Goal: Transaction & Acquisition: Obtain resource

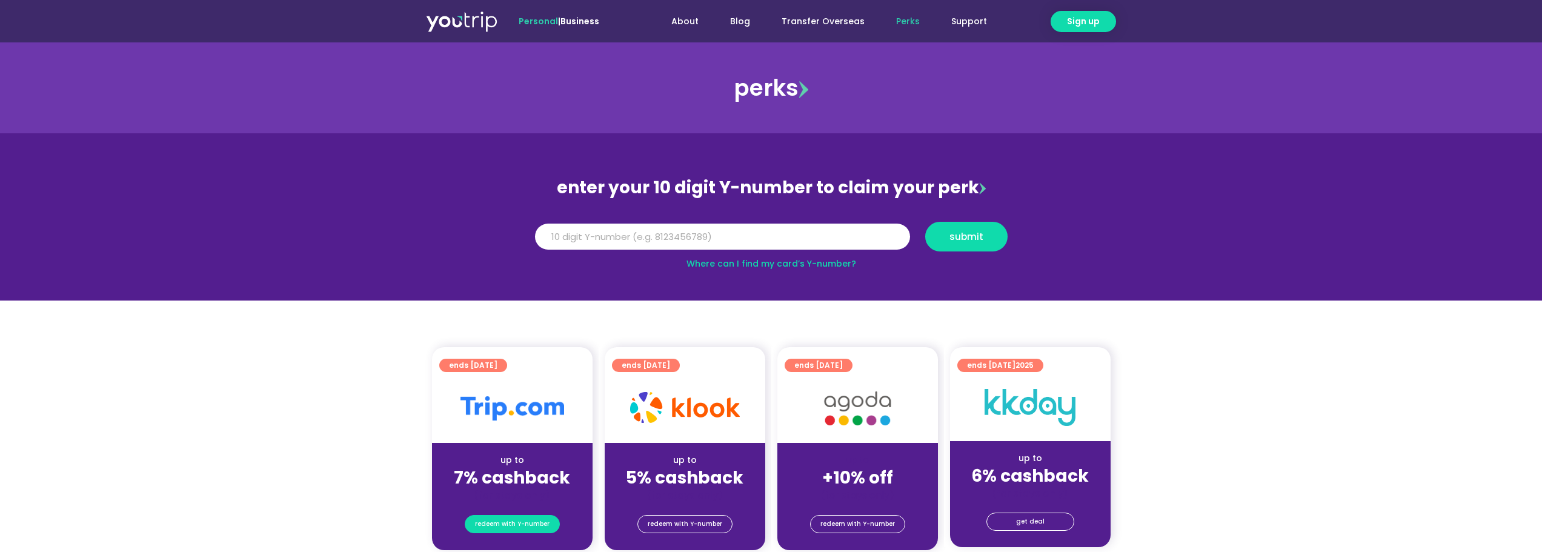
click at [515, 524] on span "redeem with Y-number" at bounding box center [512, 524] width 75 height 17
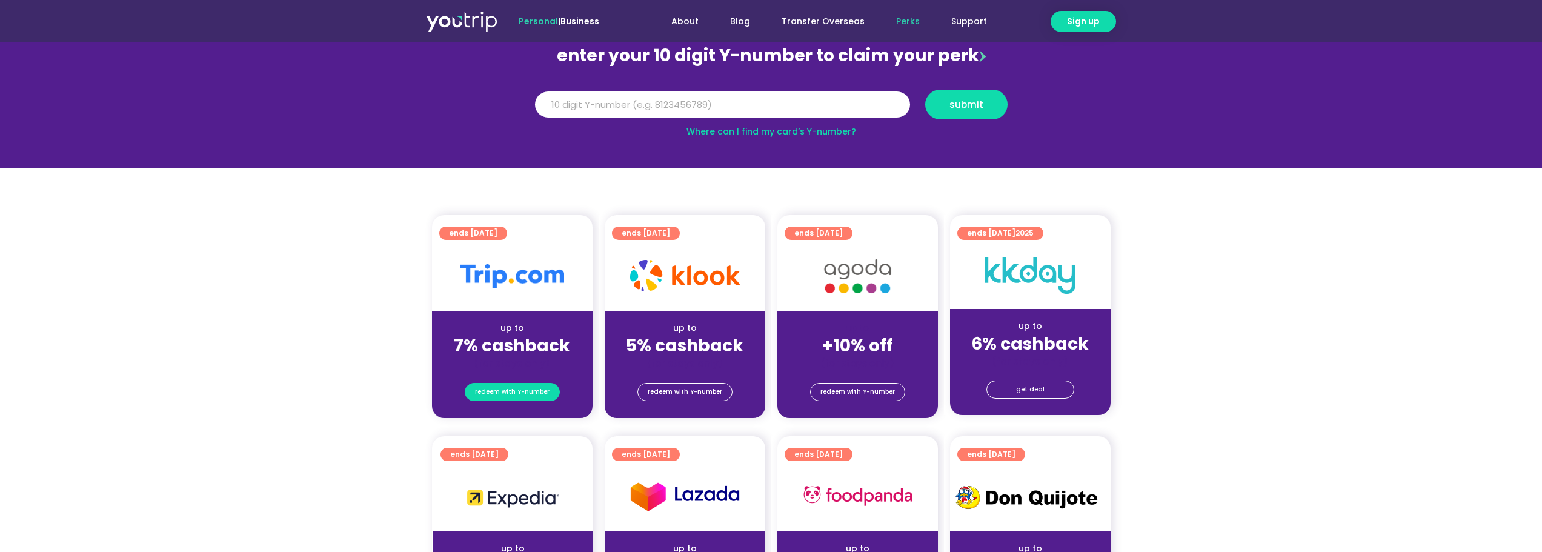
scroll to position [133, 0]
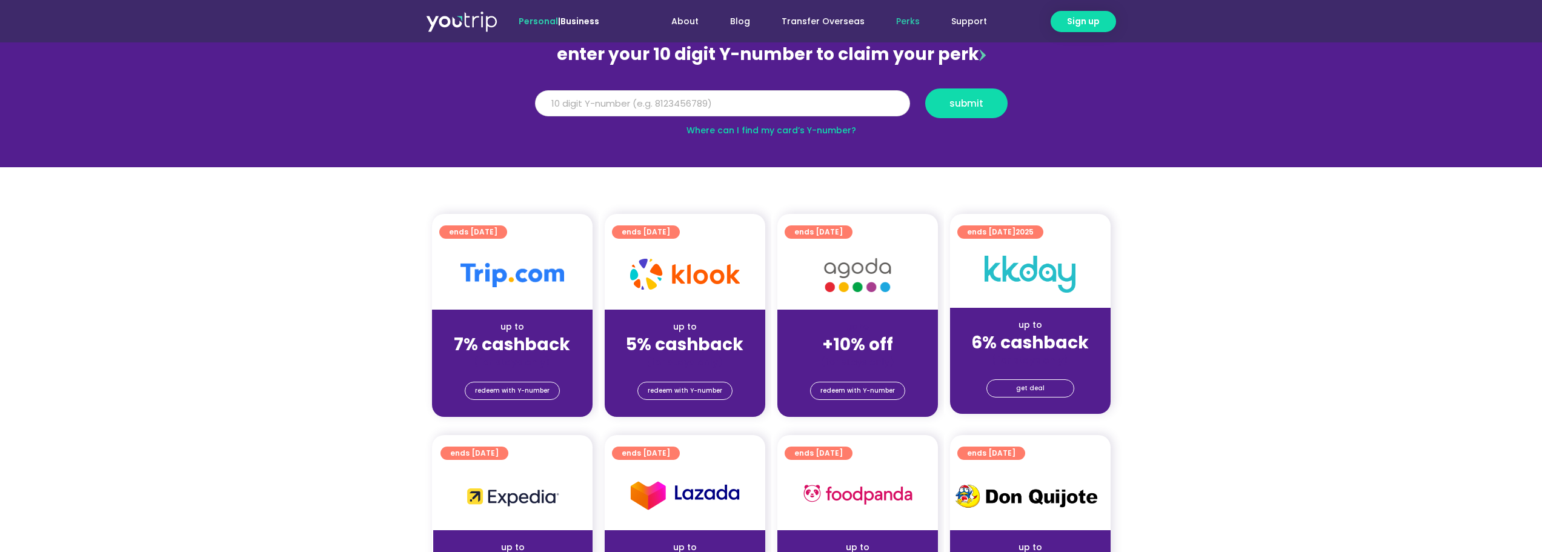
click at [657, 103] on input "Y Number" at bounding box center [722, 103] width 375 height 27
type input "8149106505"
click at [930, 105] on button "submit" at bounding box center [966, 103] width 82 height 30
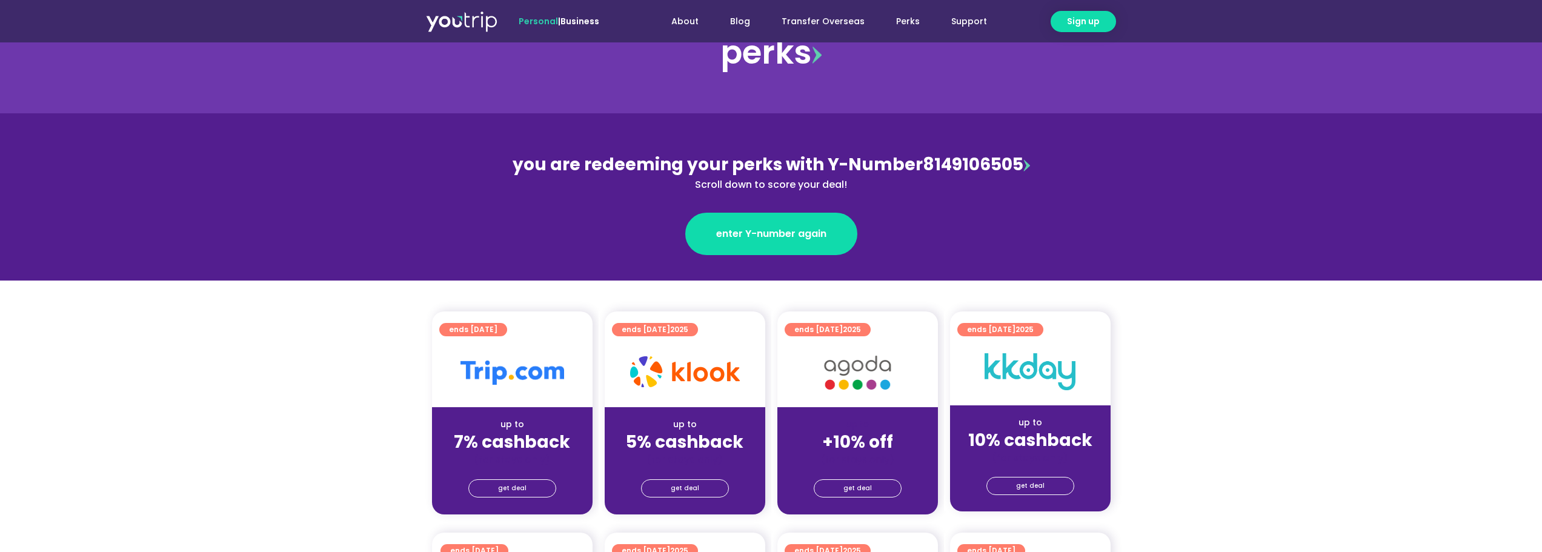
scroll to position [61, 0]
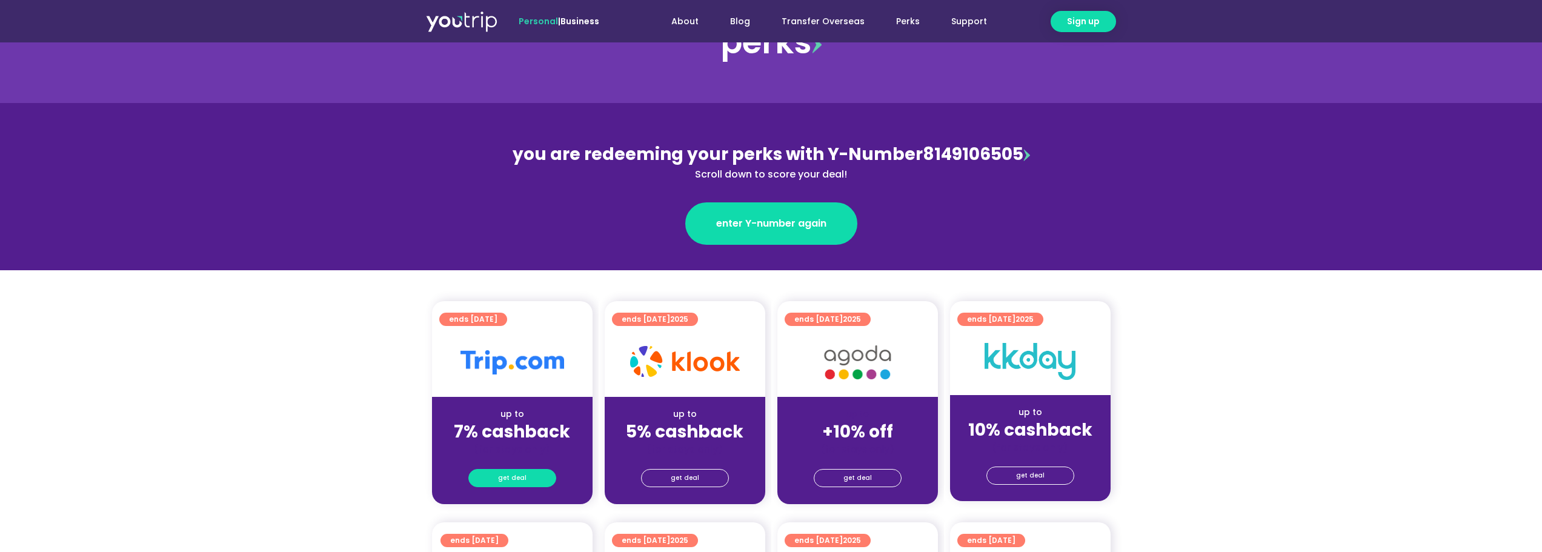
click at [524, 483] on span "get deal" at bounding box center [512, 478] width 28 height 17
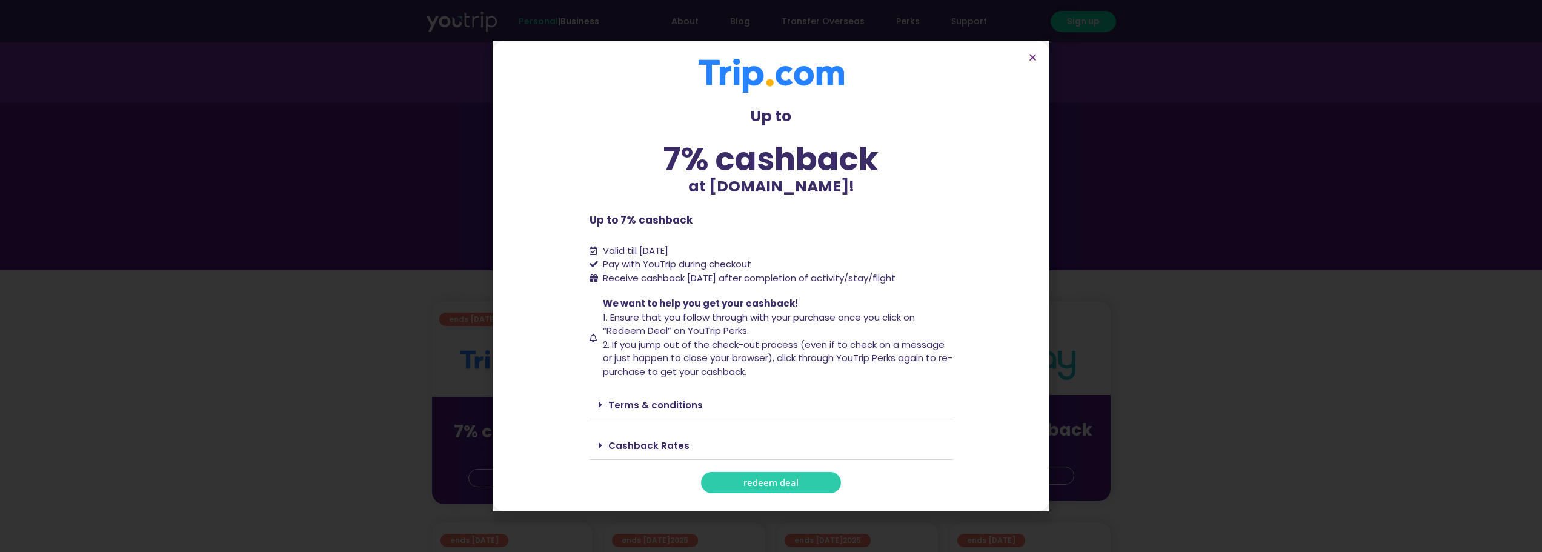
click at [742, 482] on link "redeem deal" at bounding box center [771, 482] width 140 height 21
